Goal: Find specific page/section: Find specific page/section

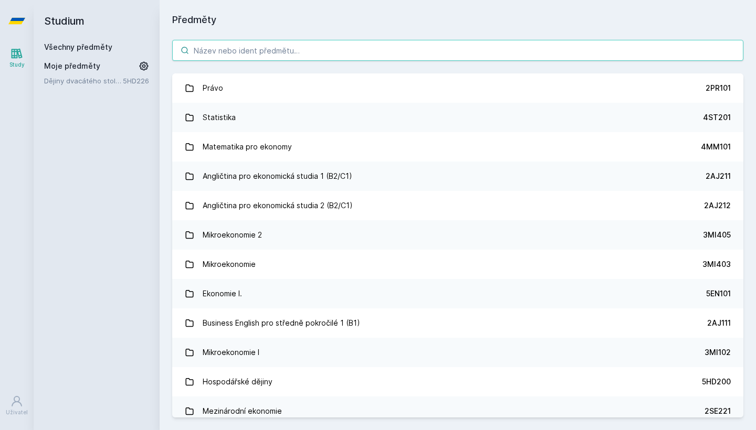
click at [273, 57] on input "search" at bounding box center [457, 50] width 571 height 21
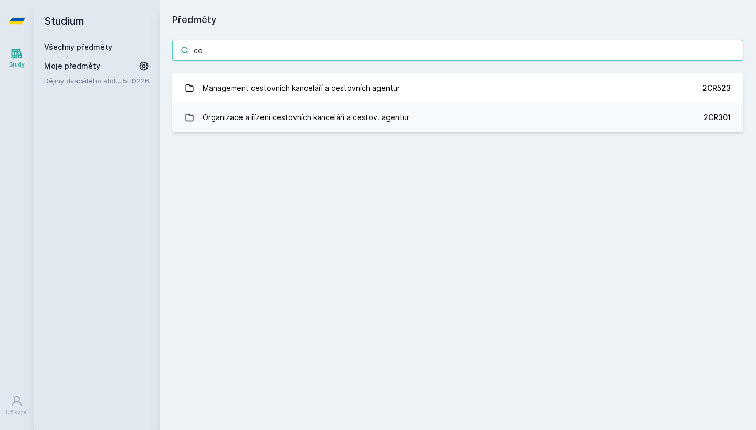
type input "c"
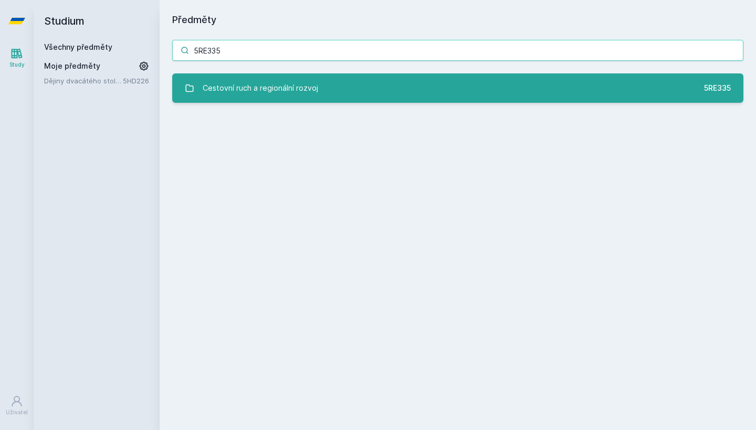
type input "5RE335"
click at [272, 90] on div "Cestovní ruch a regionální rozvoj" at bounding box center [260, 88] width 115 height 21
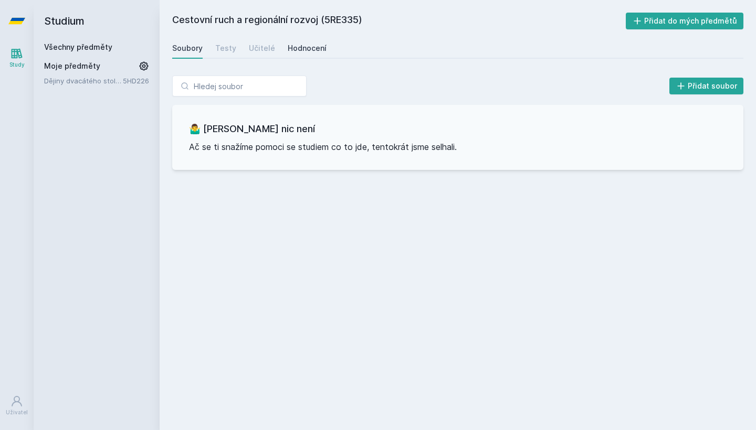
click at [297, 49] on div "Hodnocení" at bounding box center [307, 48] width 39 height 10
click at [257, 53] on div "Učitelé" at bounding box center [262, 48] width 26 height 10
click at [225, 48] on div "Testy" at bounding box center [225, 48] width 21 height 10
click at [201, 49] on div "Soubory" at bounding box center [187, 48] width 30 height 10
click at [56, 18] on h2 "Studium" at bounding box center [96, 21] width 105 height 42
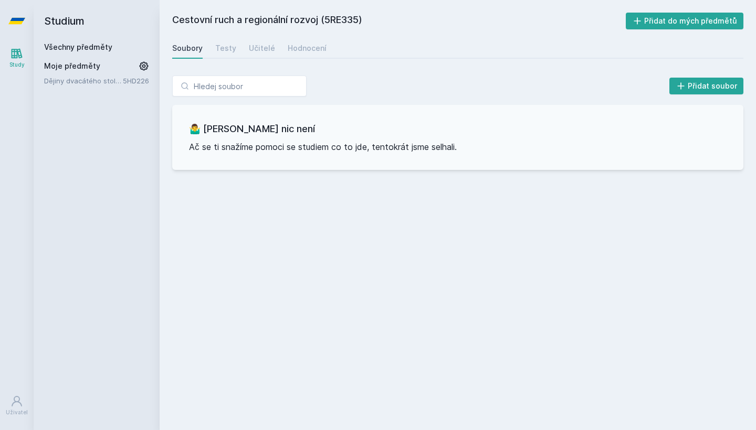
click at [9, 55] on link "Study" at bounding box center [16, 58] width 29 height 32
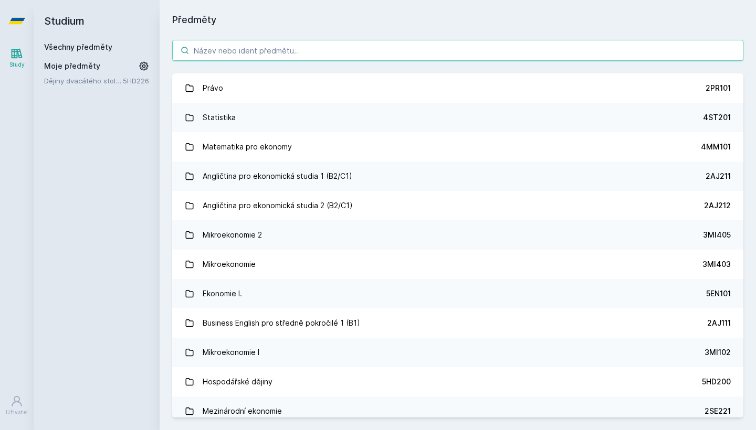
click at [240, 57] on input "search" at bounding box center [457, 50] width 571 height 21
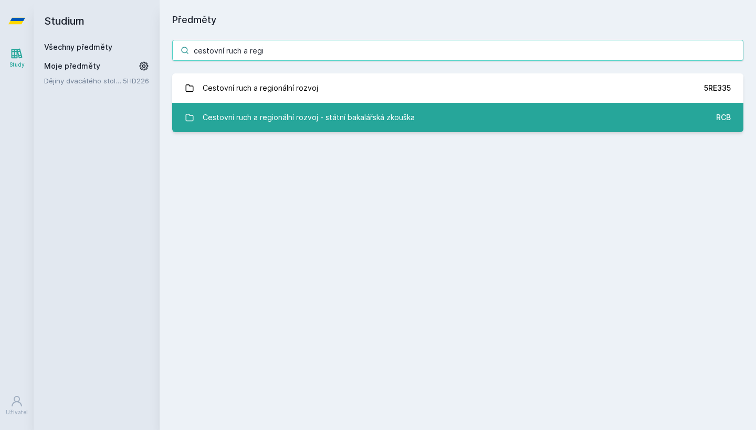
type input "cestovní ruch a regi"
click at [235, 110] on div "Cestovní ruch a regionální rozvoj - státní bakalářská zkouška" at bounding box center [309, 117] width 212 height 21
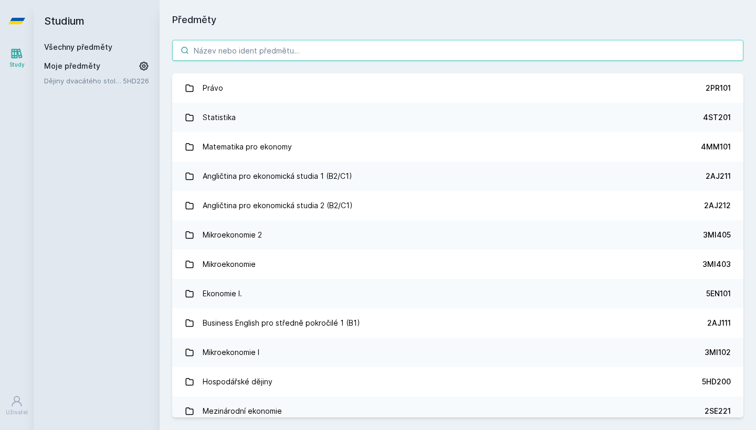
click at [232, 52] on input "search" at bounding box center [457, 50] width 571 height 21
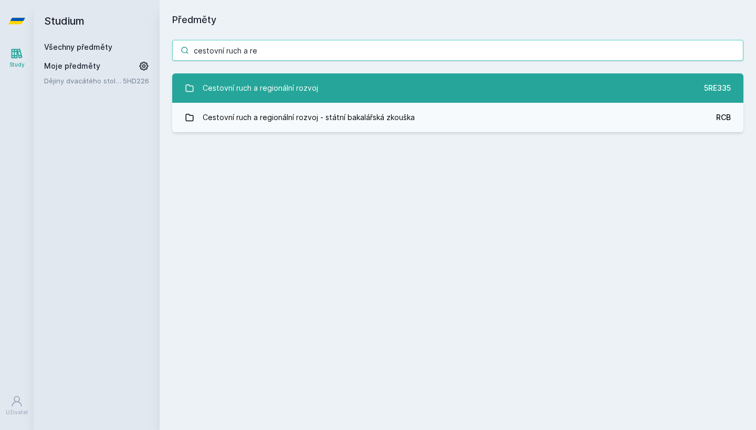
type input "cestovní ruch a re"
click at [276, 89] on div "Cestovní ruch a regionální rozvoj" at bounding box center [260, 88] width 115 height 21
